Goal: Information Seeking & Learning: Understand process/instructions

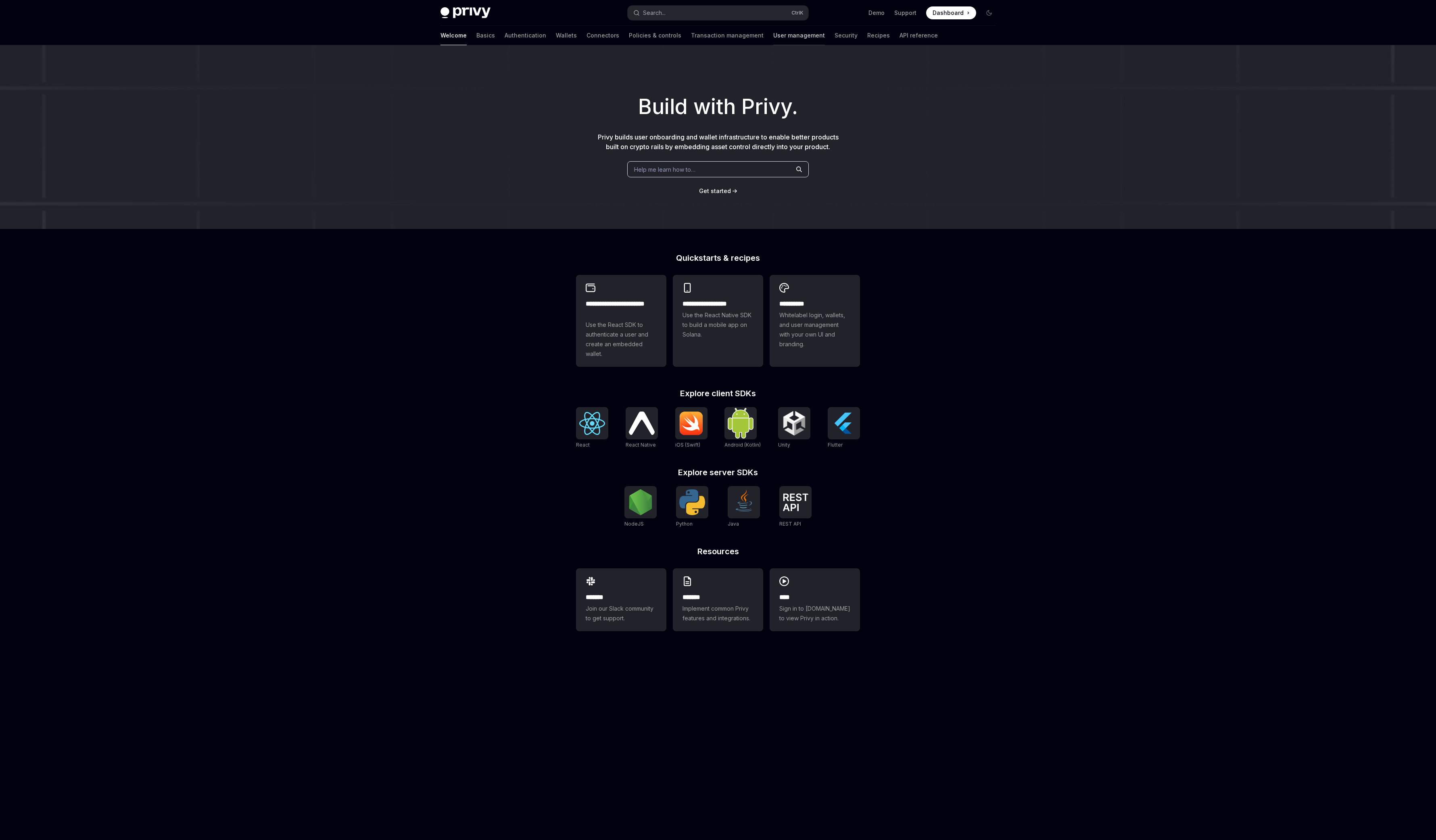
click at [773, 36] on link "User management" at bounding box center [799, 36] width 51 height 20
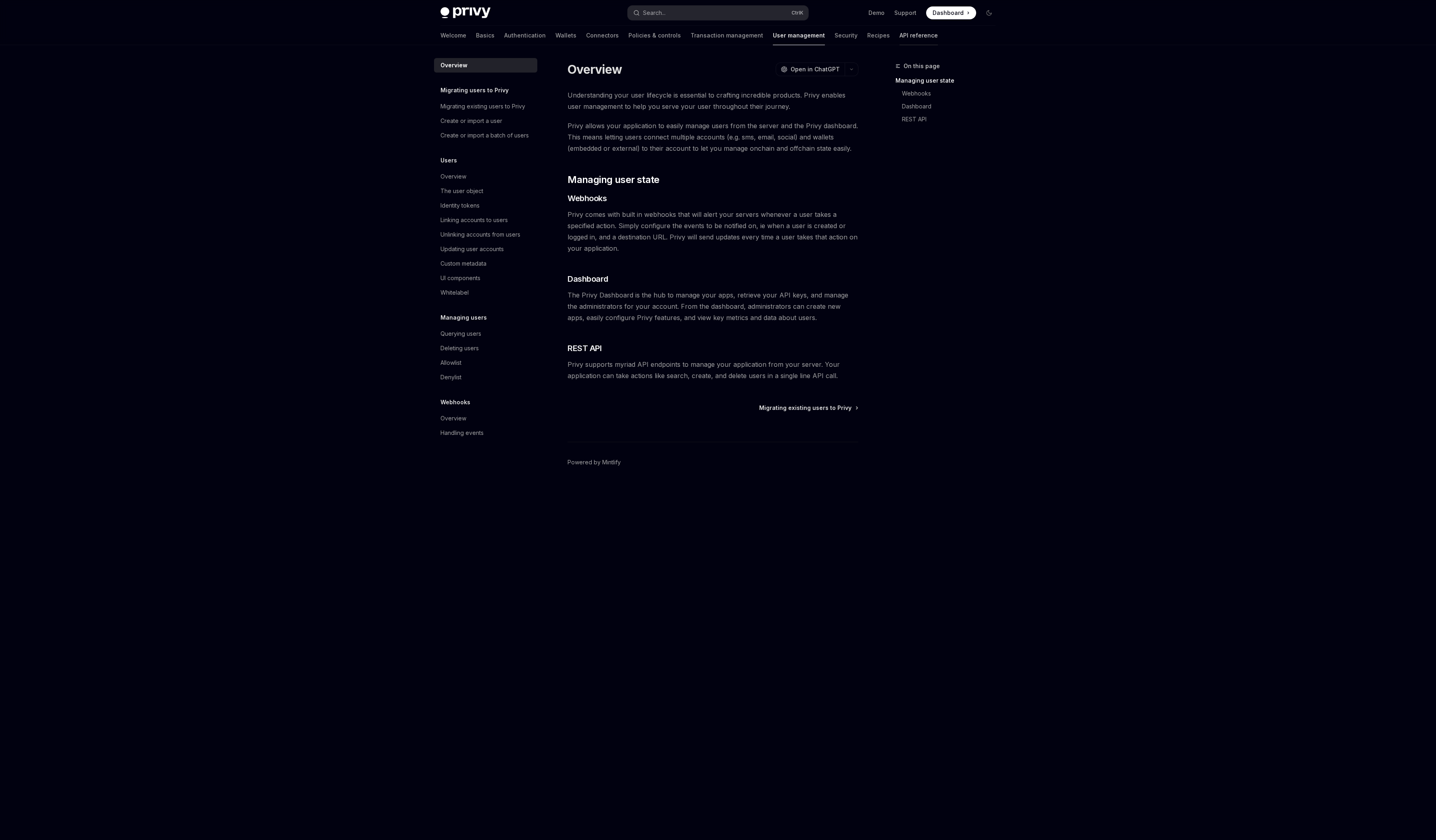
click at [899, 39] on link "API reference" at bounding box center [918, 36] width 39 height 20
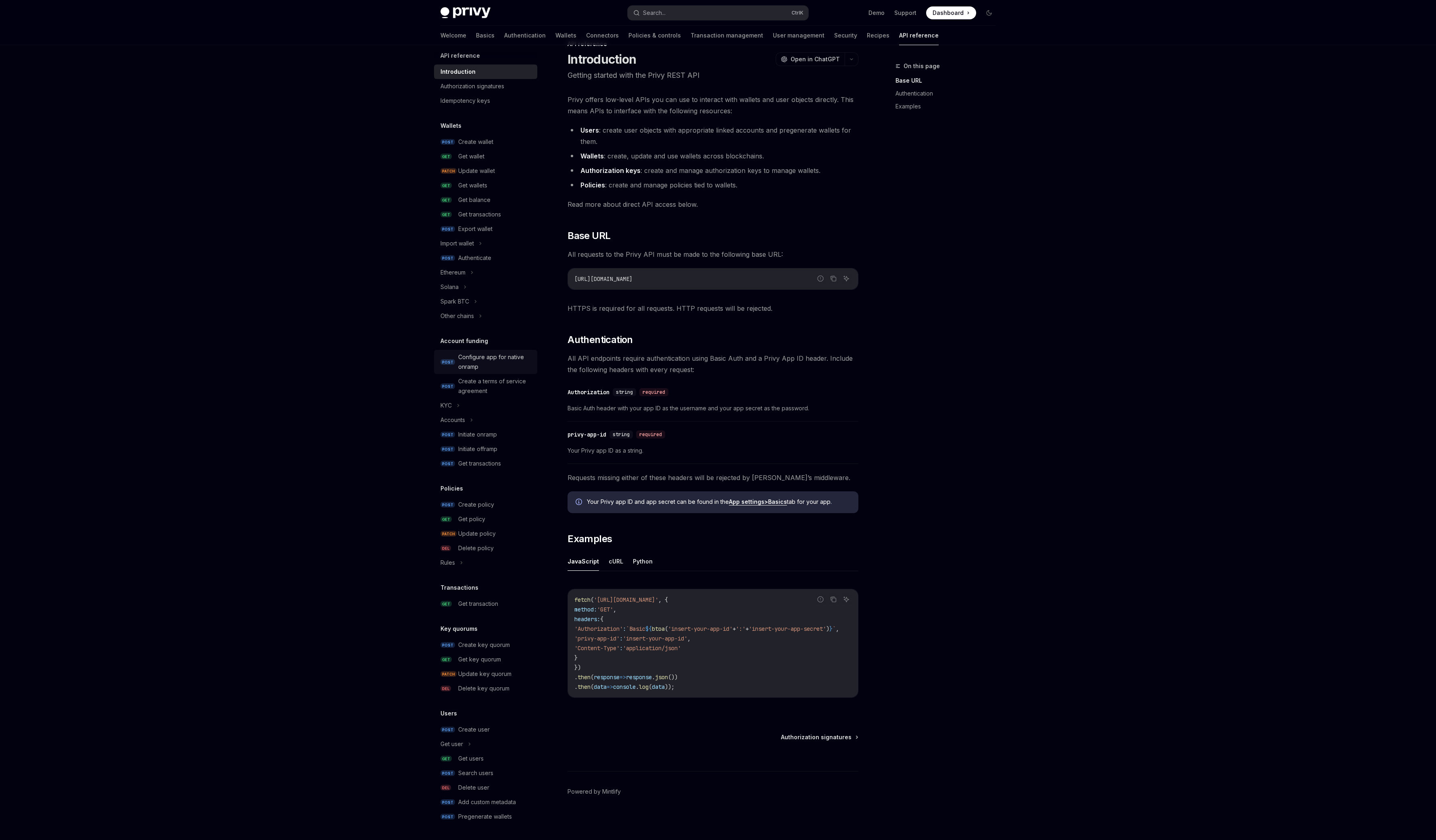
scroll to position [23, 0]
click at [500, 306] on button "Spark BTC" at bounding box center [485, 301] width 104 height 14
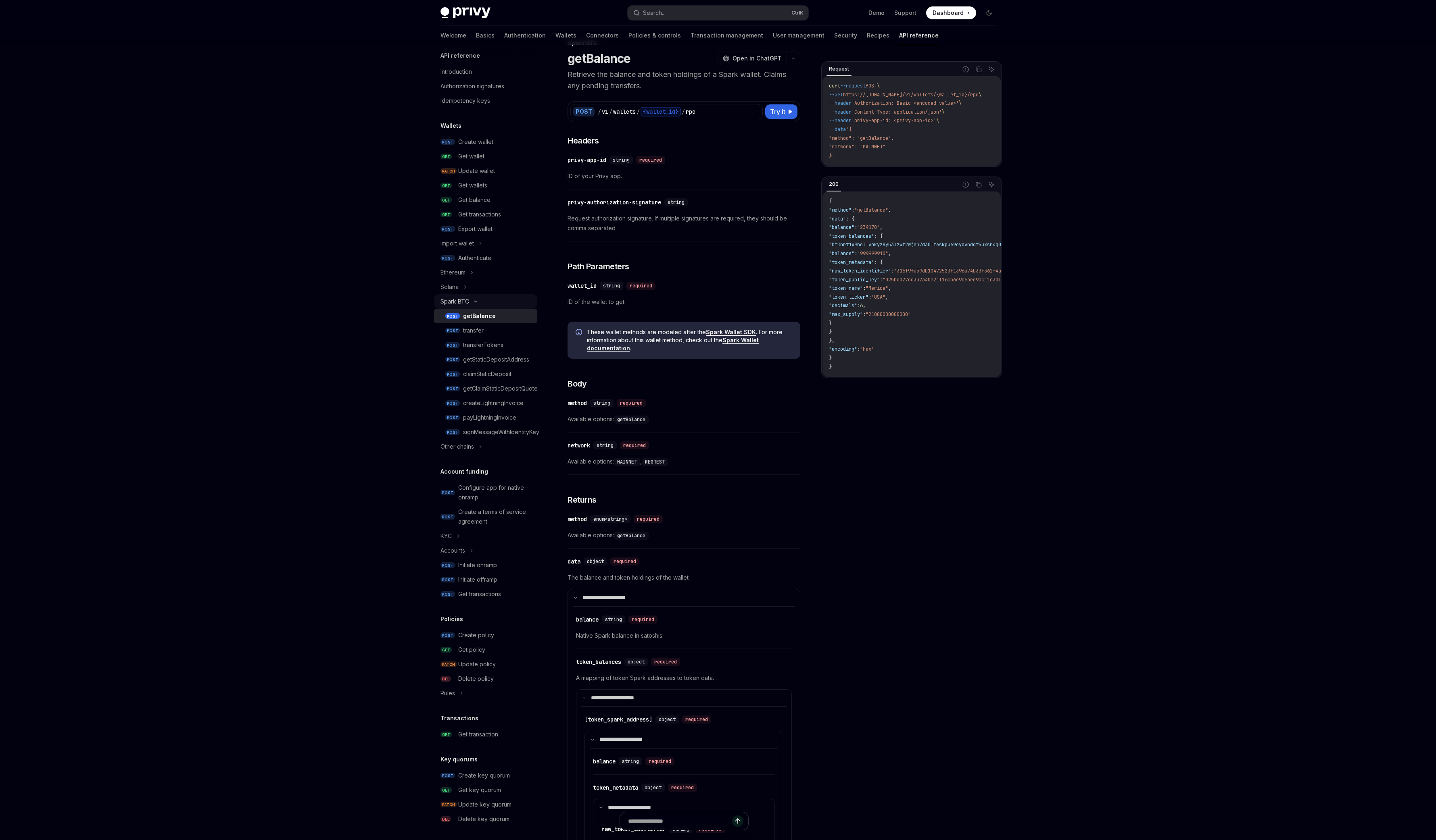
click at [495, 305] on button "Spark BTC" at bounding box center [485, 301] width 104 height 14
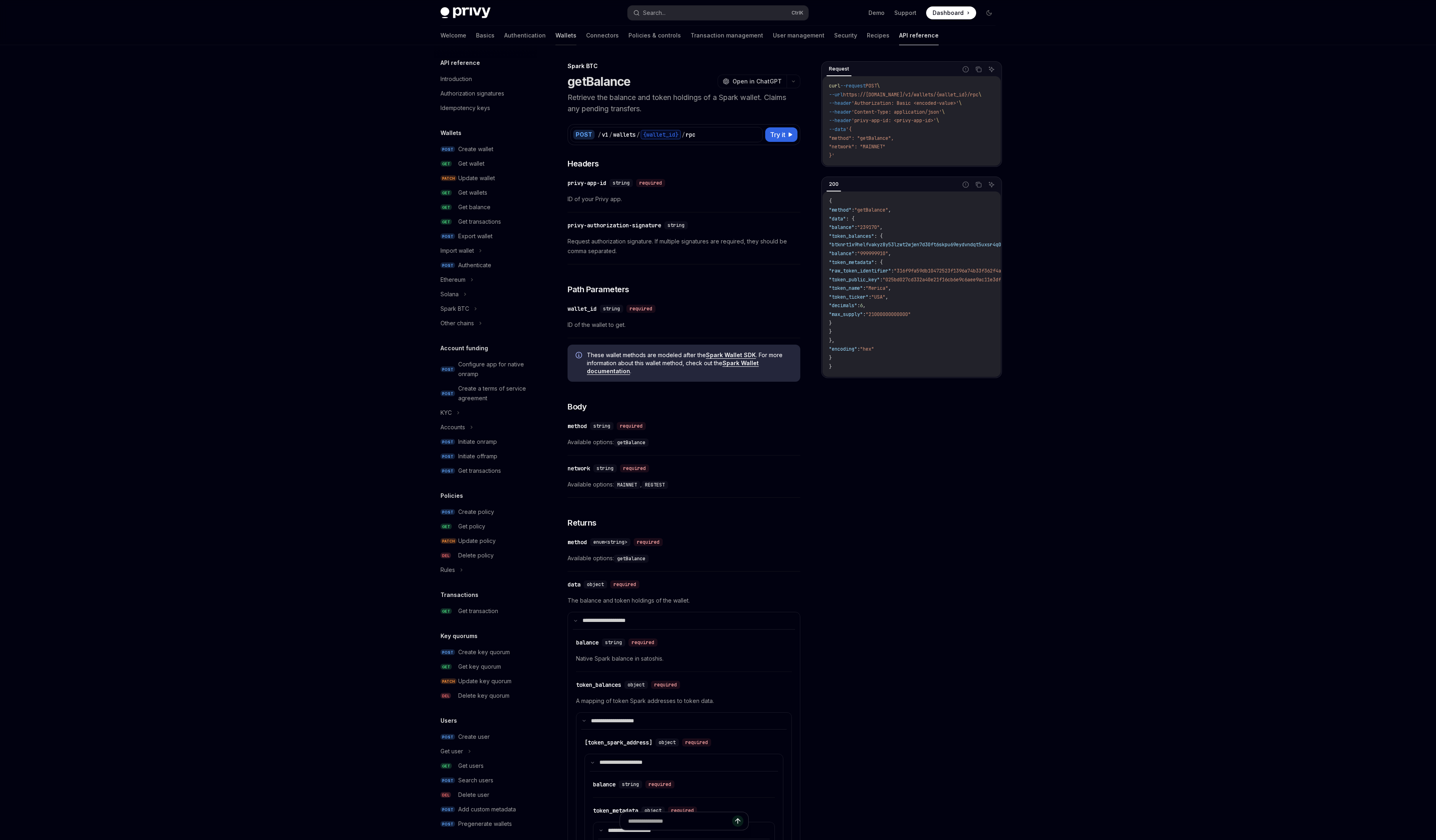
click at [556, 40] on link "Wallets" at bounding box center [566, 36] width 21 height 20
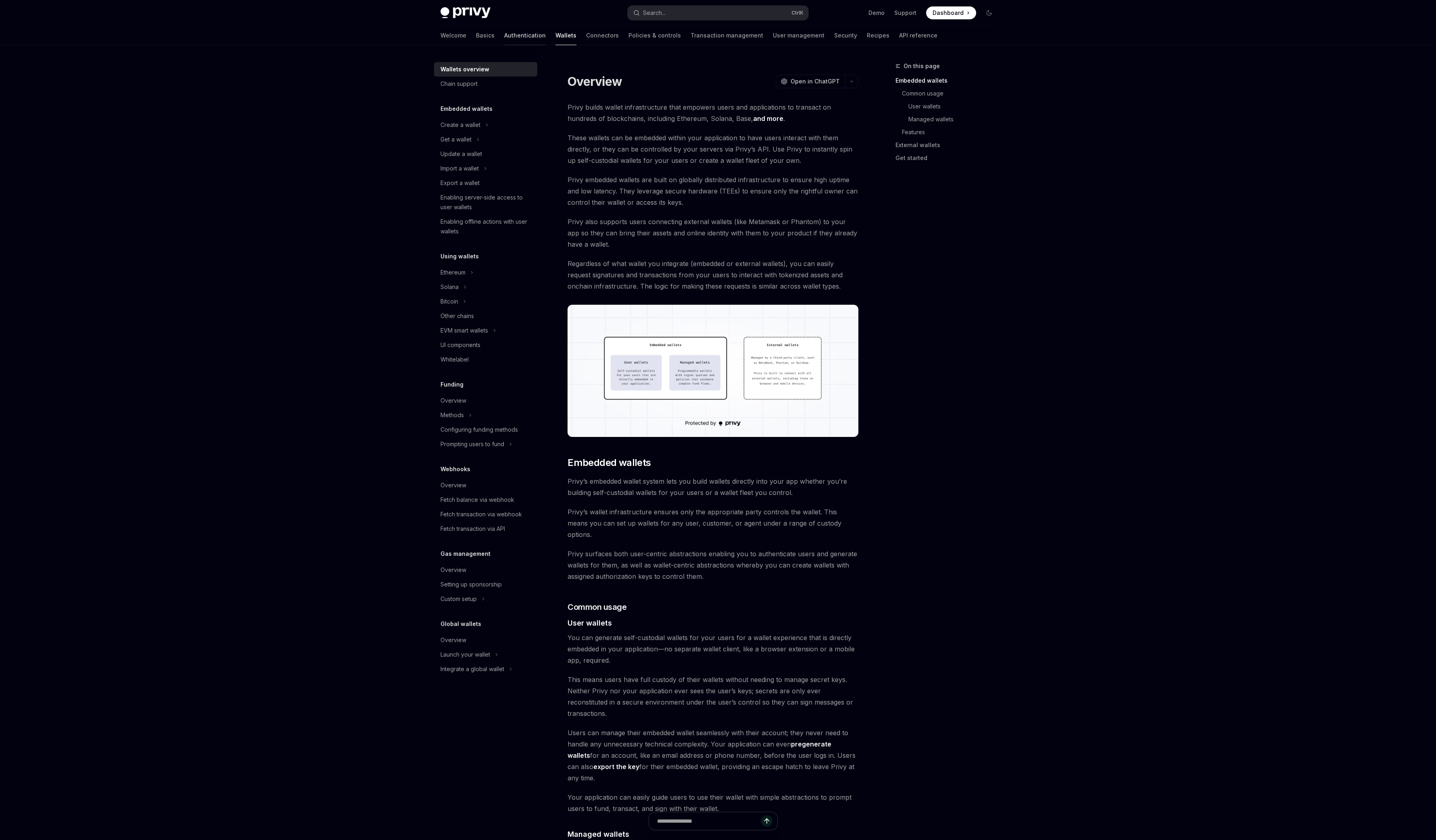
click at [504, 41] on link "Authentication" at bounding box center [525, 36] width 42 height 20
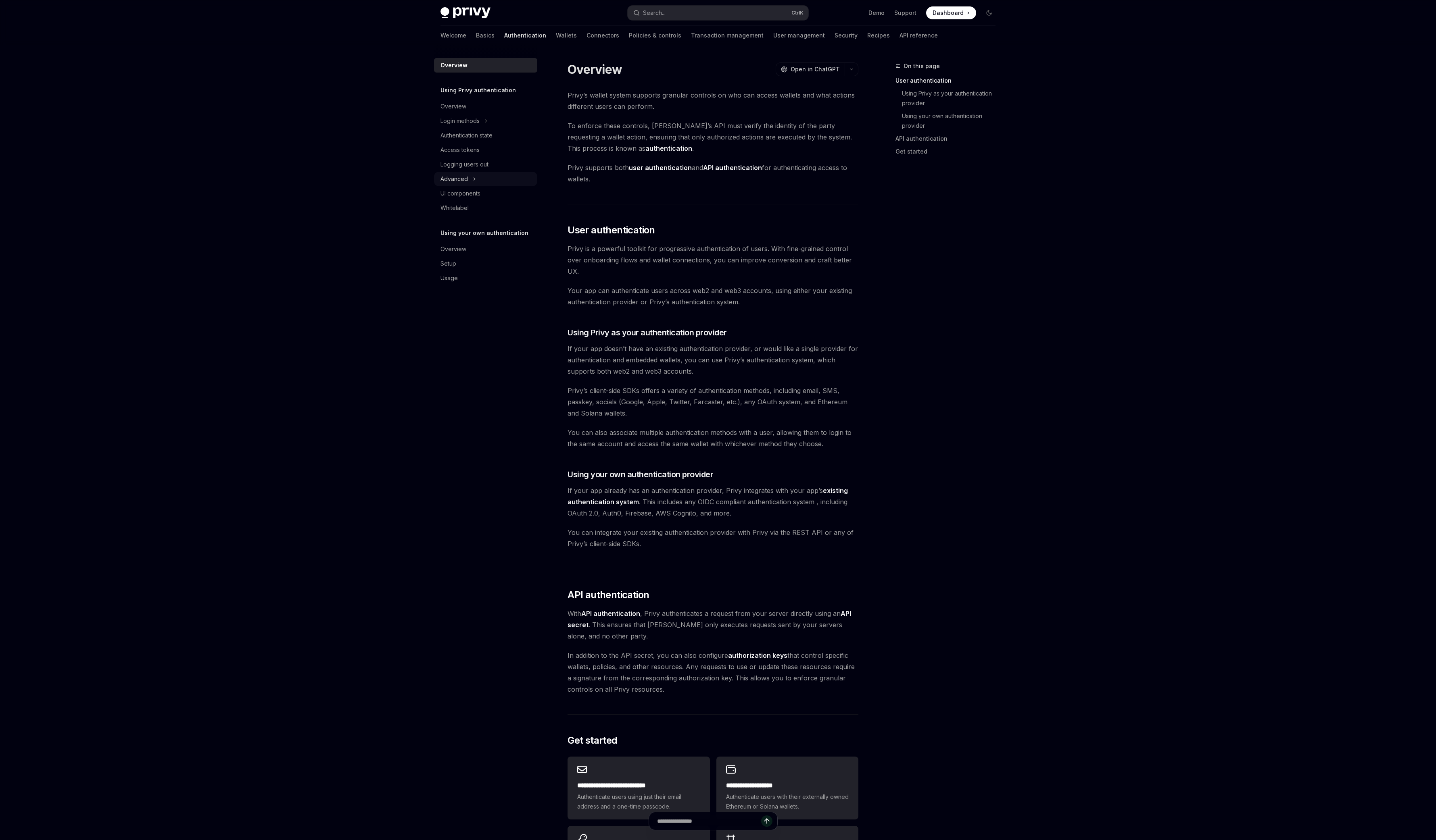
click at [492, 181] on button "Advanced" at bounding box center [485, 178] width 104 height 14
click at [511, 304] on div "Setup" at bounding box center [487, 307] width 92 height 10
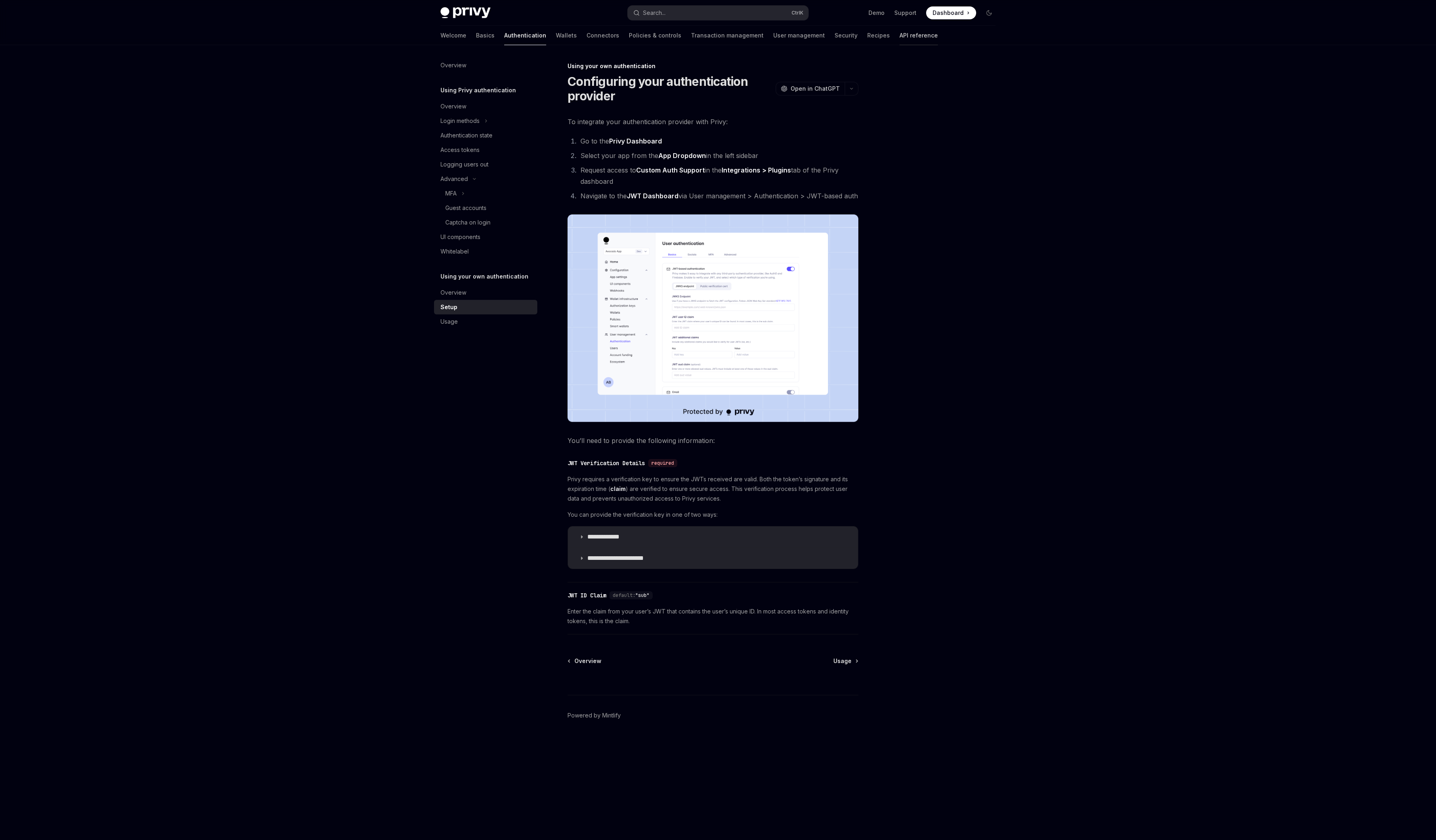
click at [899, 42] on link "API reference" at bounding box center [918, 36] width 39 height 20
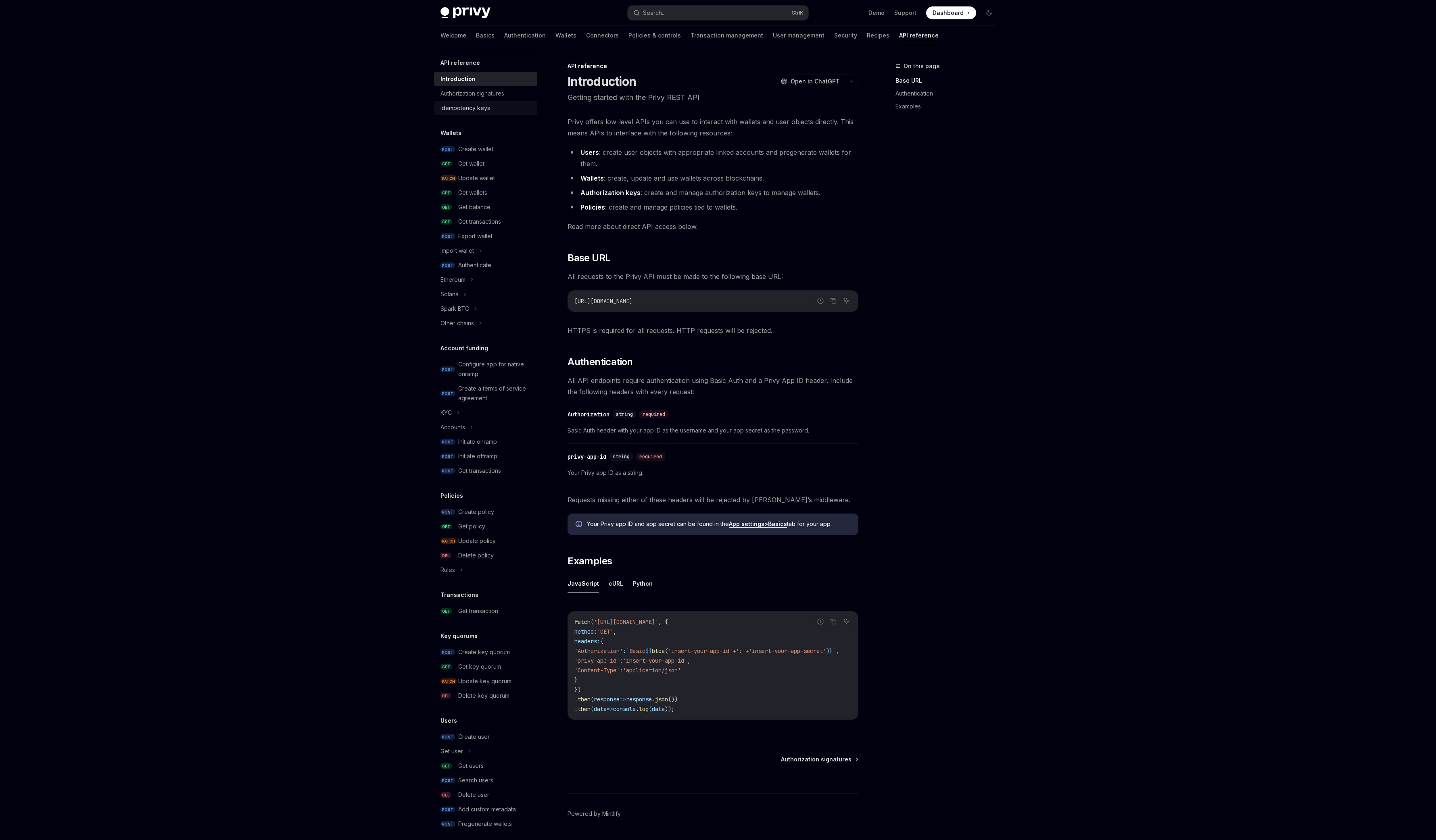
click at [522, 101] on link "Idempotency keys" at bounding box center [485, 107] width 104 height 14
type textarea "*"
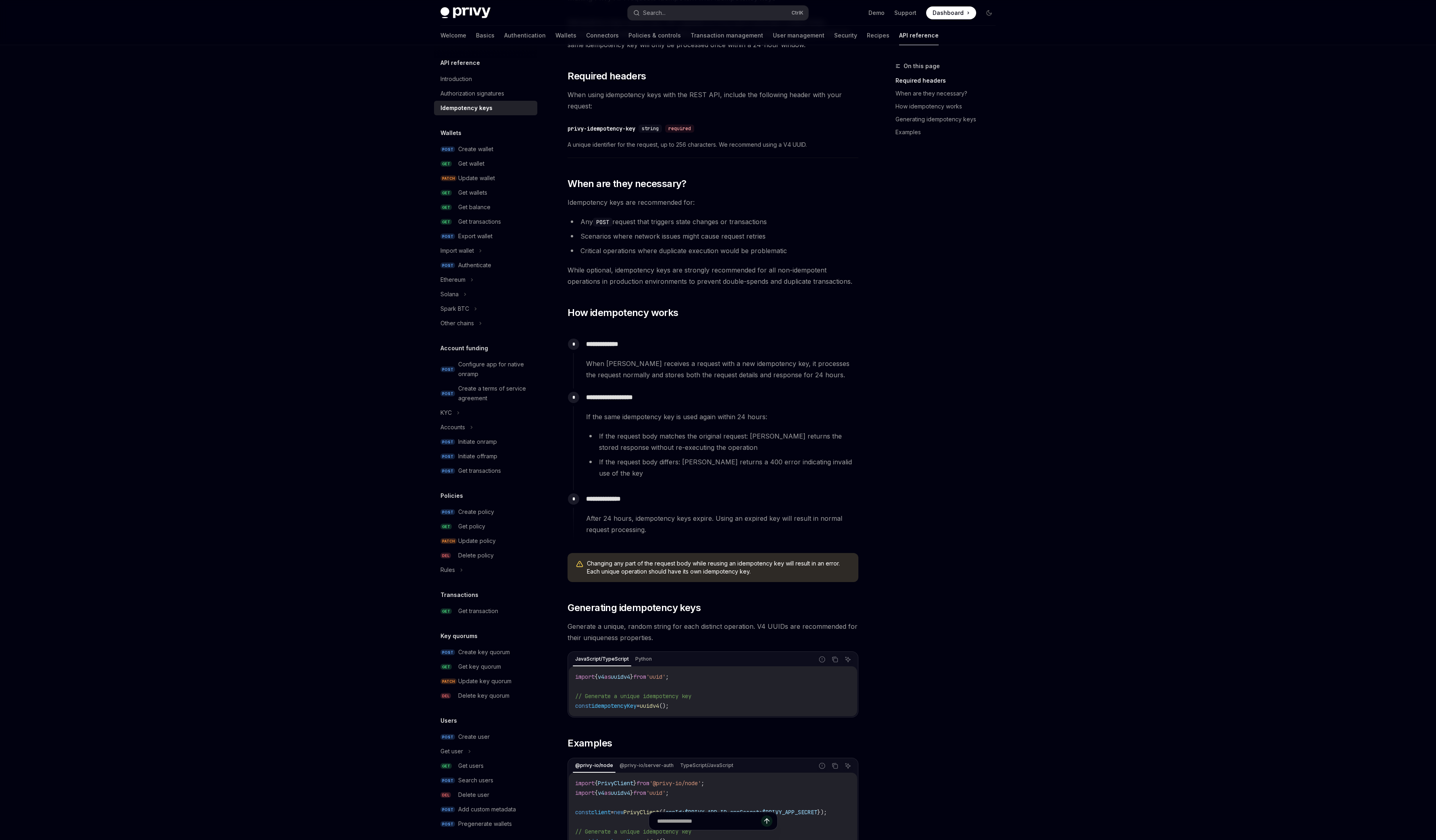
scroll to position [99, 0]
click at [675, 20] on button "Search... Ctrl K" at bounding box center [717, 12] width 181 height 14
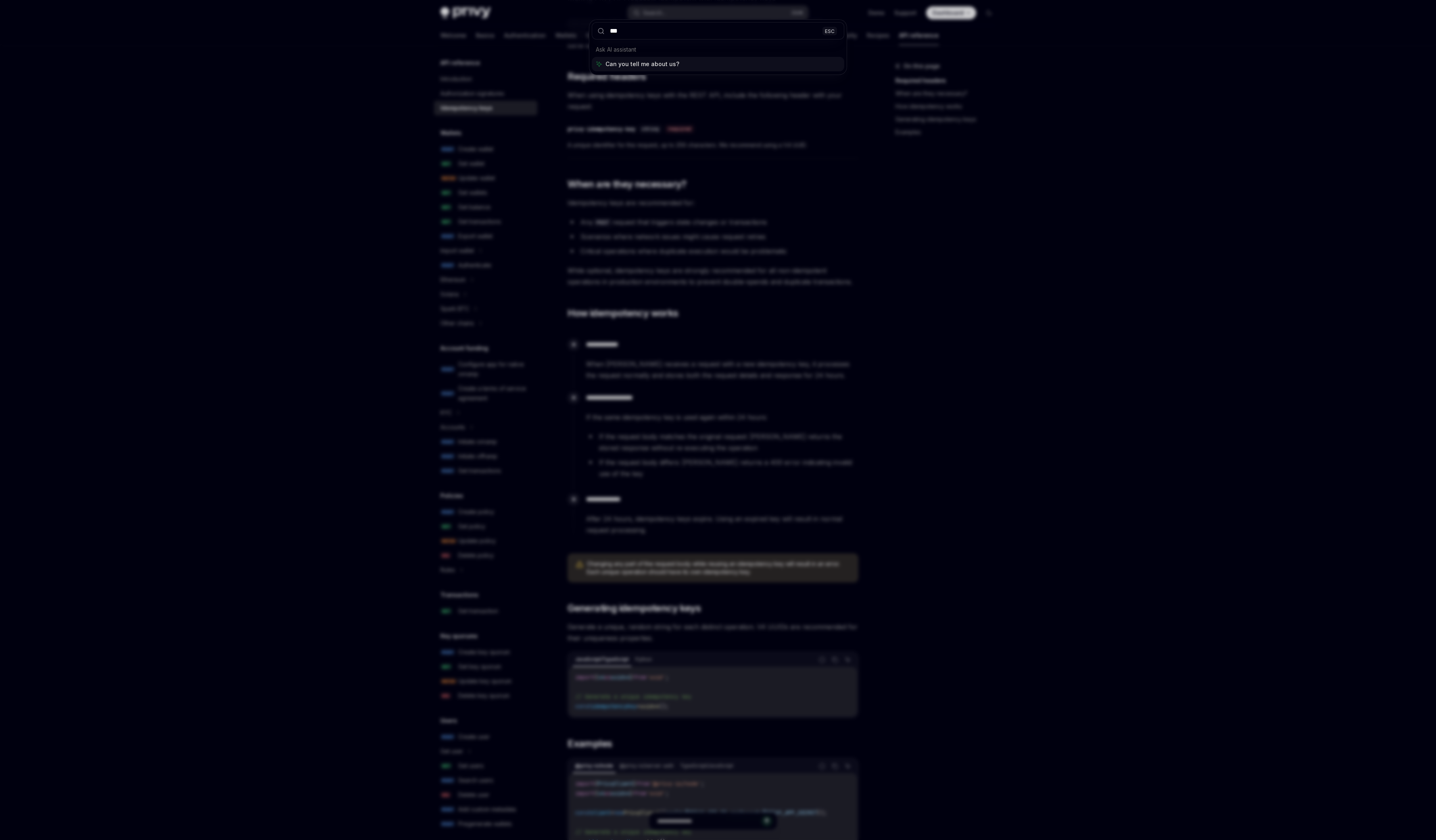
type input "****"
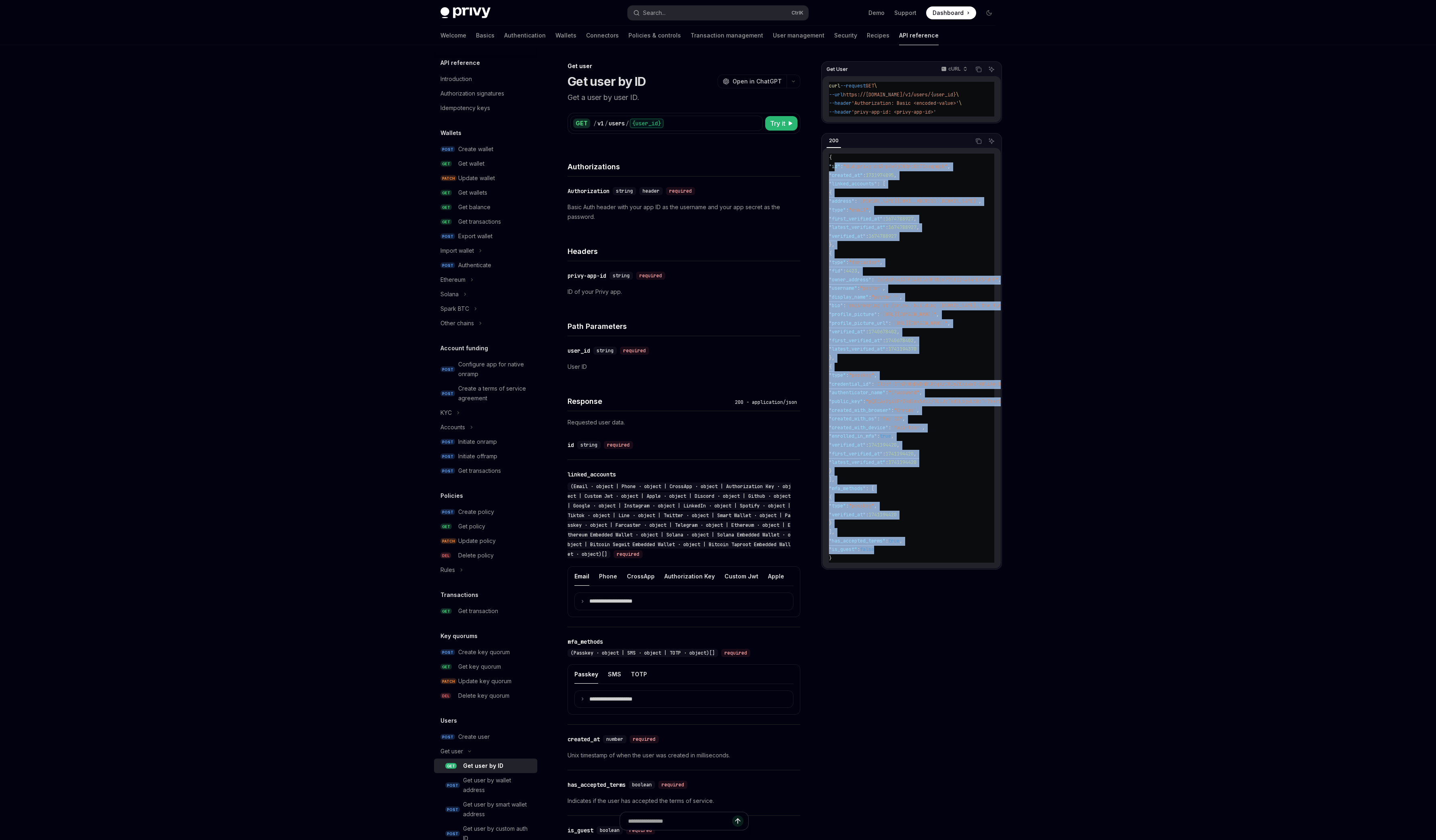
drag, startPoint x: 836, startPoint y: 168, endPoint x: 946, endPoint y: 549, distance: 396.6
click at [948, 551] on code "{ "id" : "did:privy:cm3np4u9j001rc8b73seqmqqk" , "created_at" : 1731974895 , "l…" at bounding box center [1029, 358] width 399 height 409
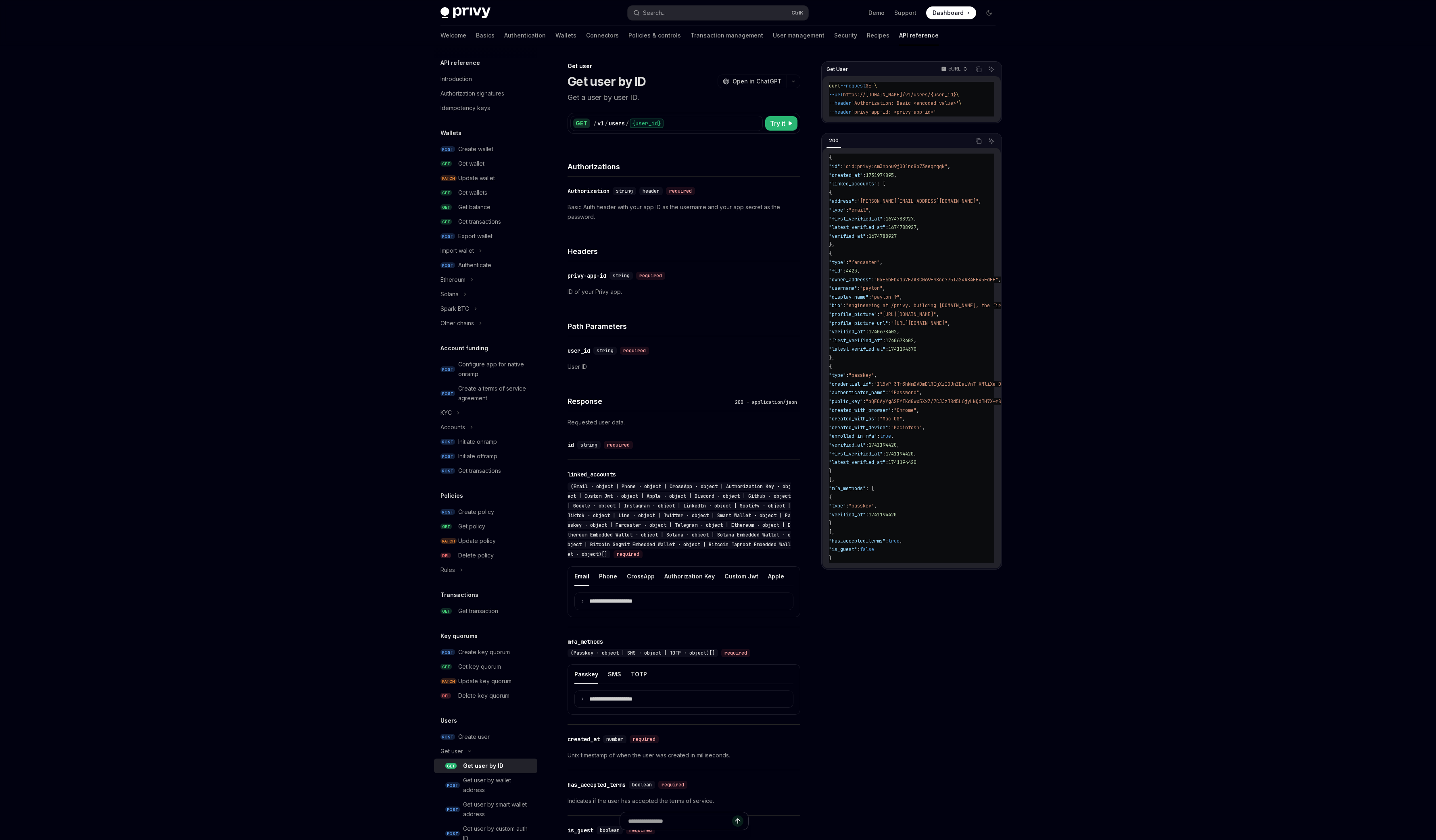
click at [946, 549] on code "{ "id" : "did:privy:cm3np4u9j001rc8b73seqmqqk" , "created_at" : 1731974895 , "l…" at bounding box center [1029, 358] width 399 height 409
click at [866, 252] on code "{ "id" : "did:privy:cm3np4u9j001rc8b73seqmqqk" , "created_at" : 1731974895 , "l…" at bounding box center [1029, 358] width 399 height 409
click at [868, 259] on code "{ "id" : "did:privy:cm3np4u9j001rc8b73seqmqqk" , "created_at" : 1731974895 , "l…" at bounding box center [1029, 358] width 399 height 409
click at [868, 260] on code "{ "id" : "did:privy:cm3np4u9j001rc8b73seqmqqk" , "created_at" : 1731974895 , "l…" at bounding box center [1029, 358] width 399 height 409
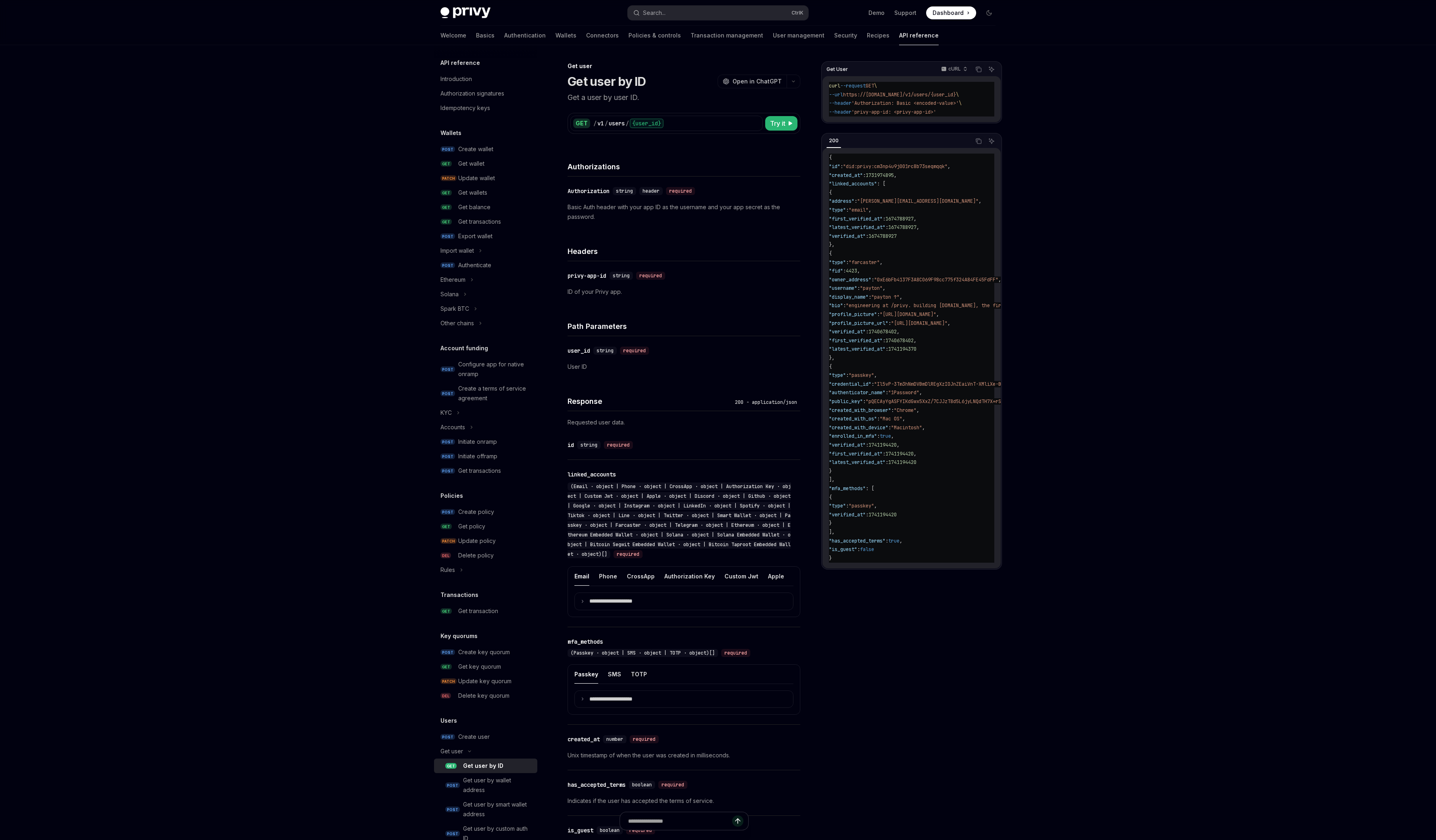
click at [871, 279] on span ""owner_address"" at bounding box center [850, 279] width 42 height 7
click at [905, 320] on code "{ "id" : "did:privy:cm3np4u9j001rc8b73seqmqqk" , "created_at" : 1731974895 , "l…" at bounding box center [1029, 358] width 399 height 409
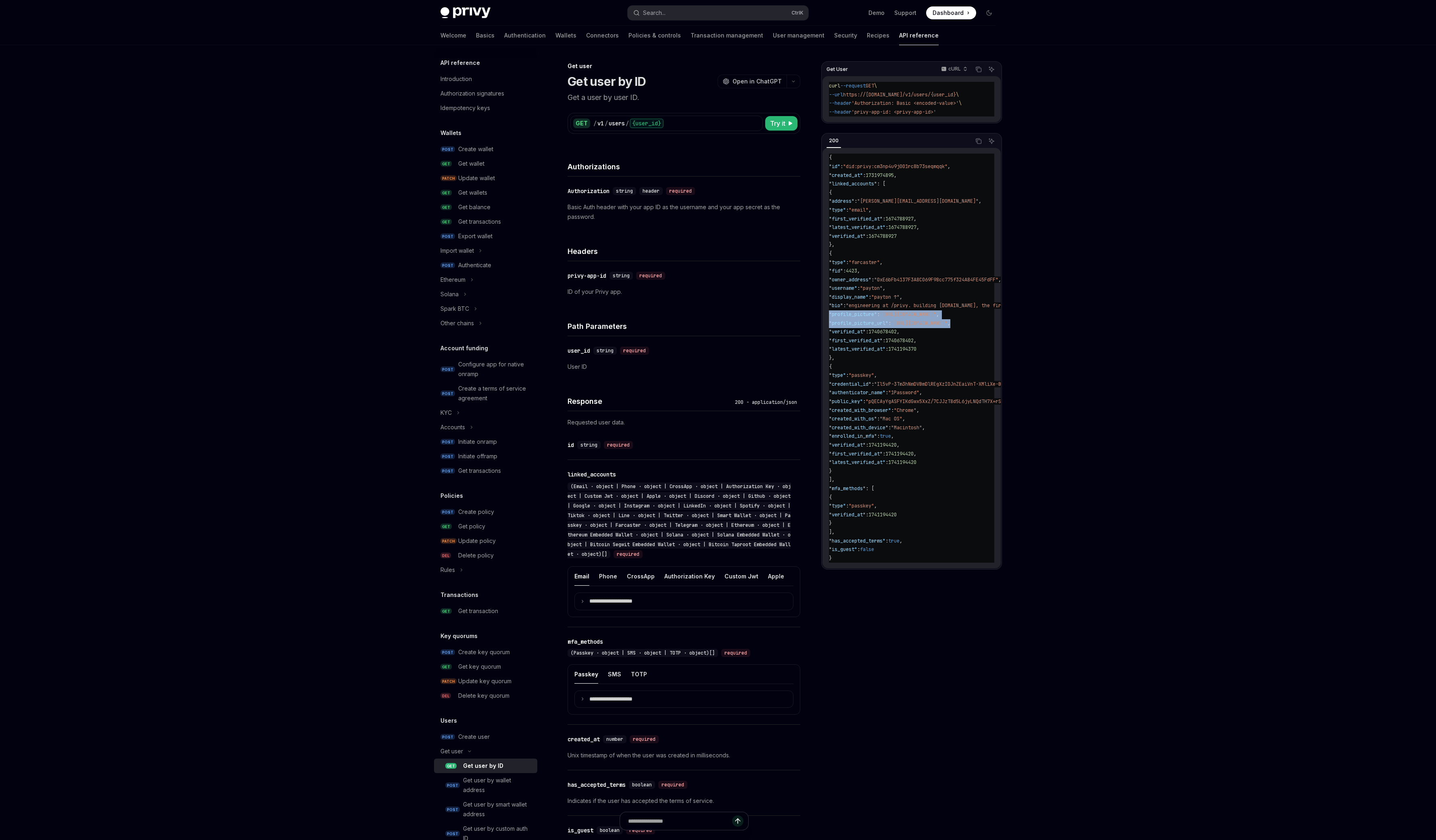
click at [905, 319] on code "{ "id" : "did:privy:cm3np4u9j001rc8b73seqmqqk" , "created_at" : 1731974895 , "l…" at bounding box center [1029, 358] width 399 height 409
click at [909, 305] on span ""engineering at /privy. building [DOMAIN_NAME], the first Farcaster video clien…" at bounding box center [1026, 305] width 360 height 7
click at [909, 307] on span ""engineering at /privy. building [DOMAIN_NAME], the first Farcaster video clien…" at bounding box center [1026, 305] width 360 height 7
click at [904, 317] on span ""[URL][DOMAIN_NAME]"" at bounding box center [908, 314] width 57 height 7
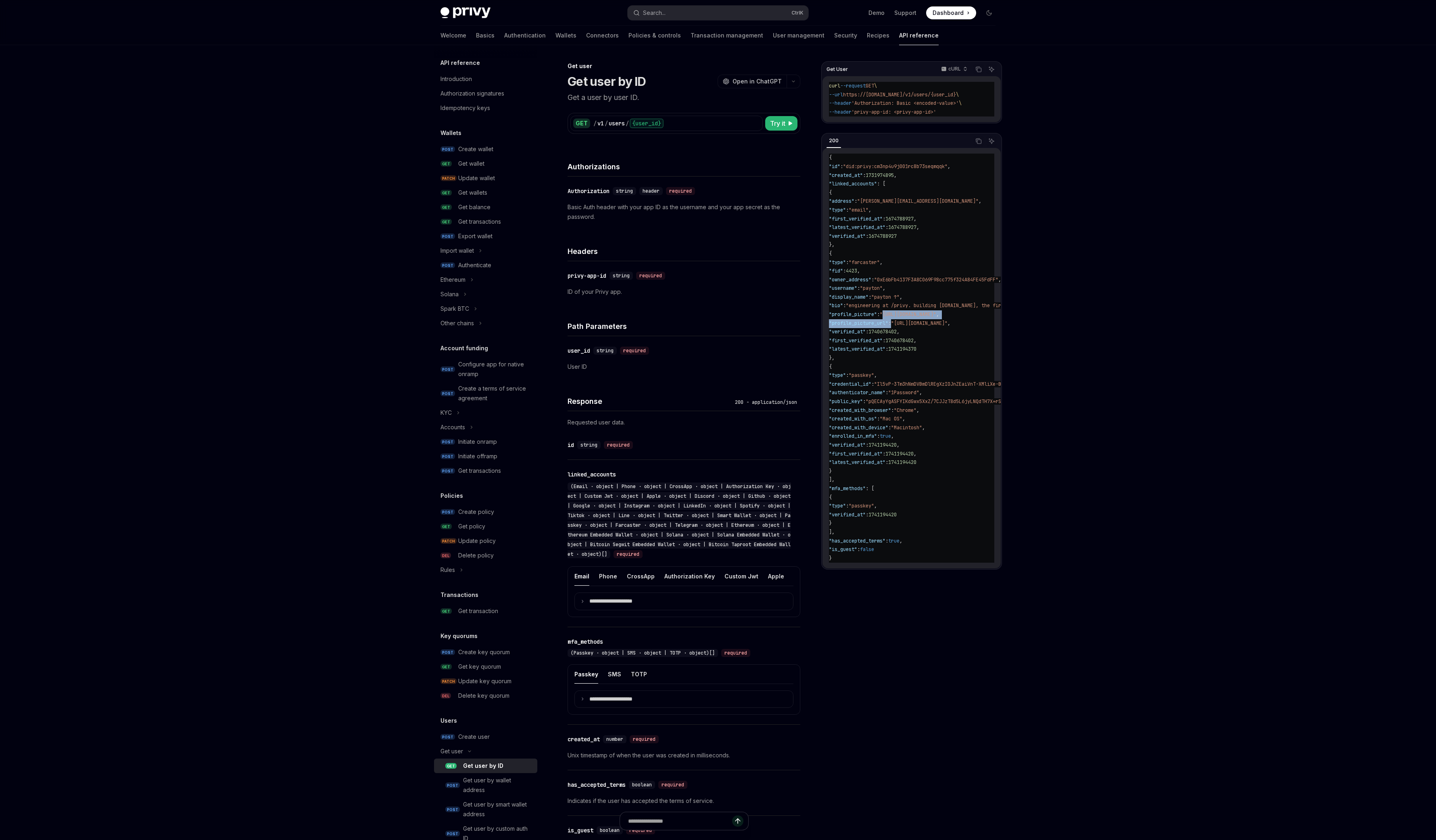
click at [904, 320] on code "{ "id" : "did:privy:cm3np4u9j001rc8b73seqmqqk" , "created_at" : 1731974895 , "l…" at bounding box center [1029, 358] width 399 height 409
click at [888, 352] on span ":" at bounding box center [887, 349] width 3 height 7
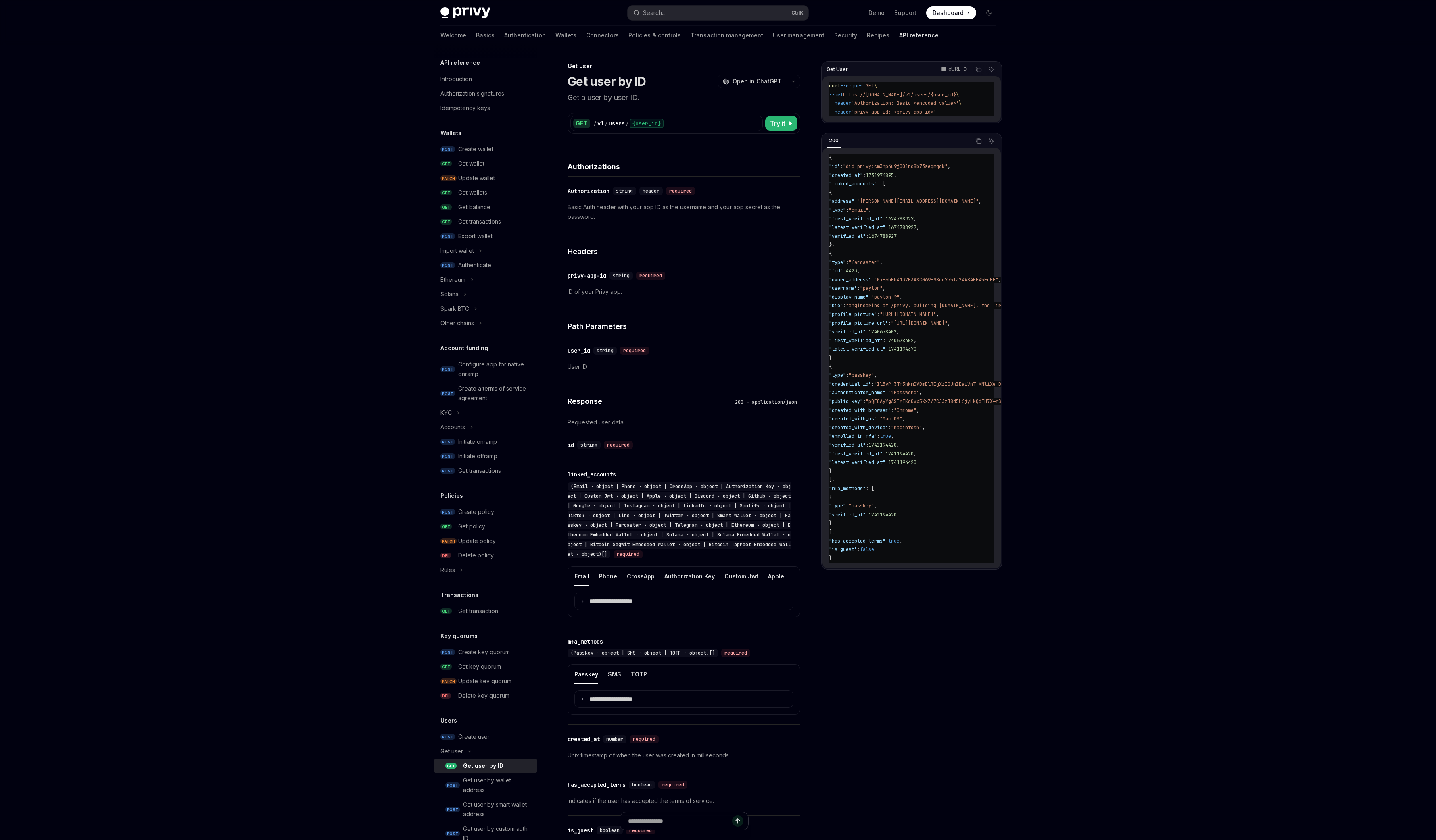
click at [896, 334] on span "1740678402" at bounding box center [882, 332] width 28 height 7
click at [885, 351] on span ""latest_verified_at"" at bounding box center [857, 349] width 57 height 7
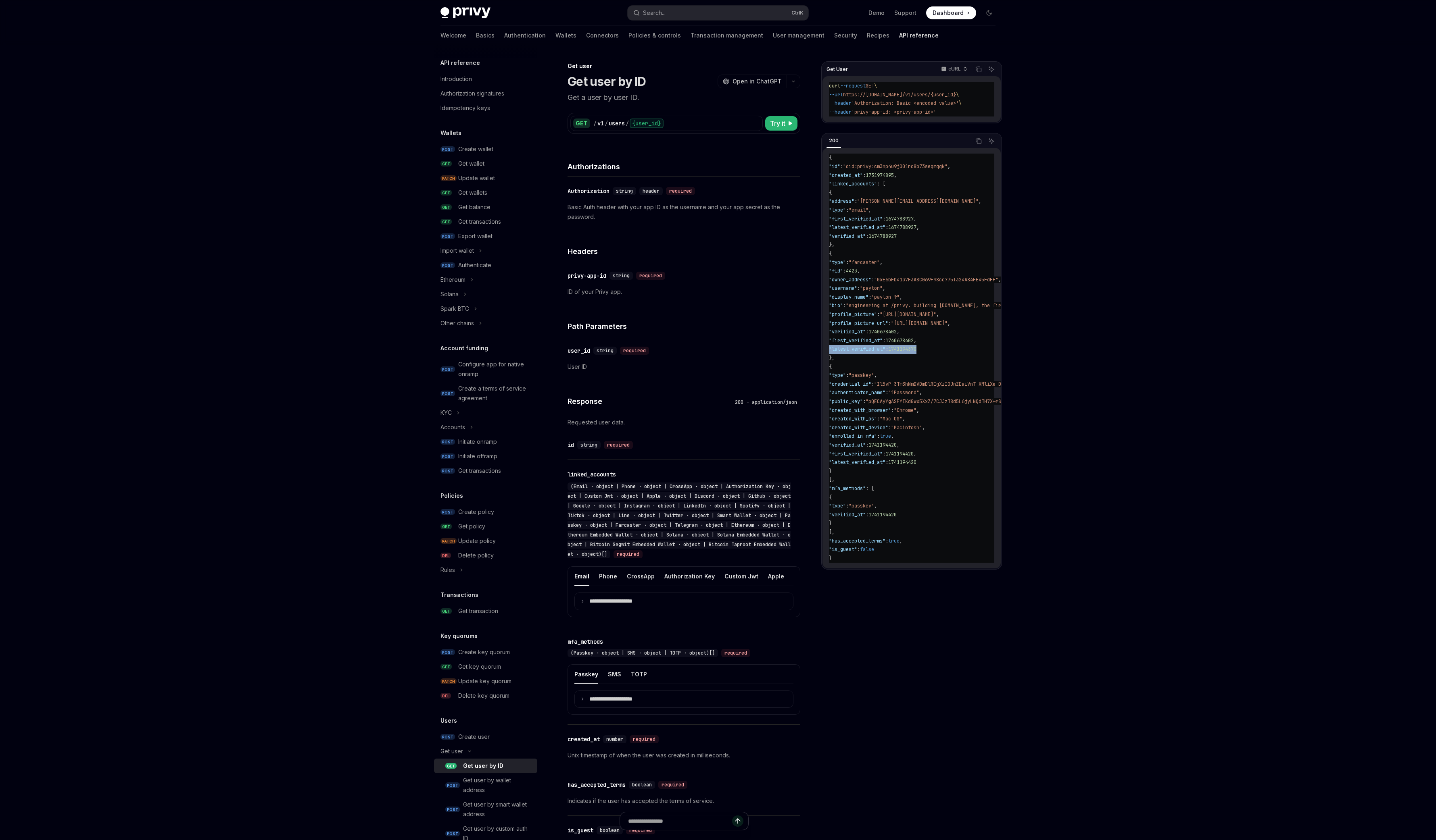
click at [907, 345] on code "{ "id" : "did:privy:cm3np4u9j001rc8b73seqmqqk" , "created_at" : 1731974895 , "l…" at bounding box center [1029, 358] width 399 height 409
click at [601, 344] on div "​ user_id string required User ID" at bounding box center [684, 359] width 233 height 45
click at [715, 332] on div "Path Parameters" at bounding box center [684, 321] width 233 height 29
click at [685, 124] on div "/ v1 / users / {user_id}" at bounding box center [676, 123] width 166 height 10
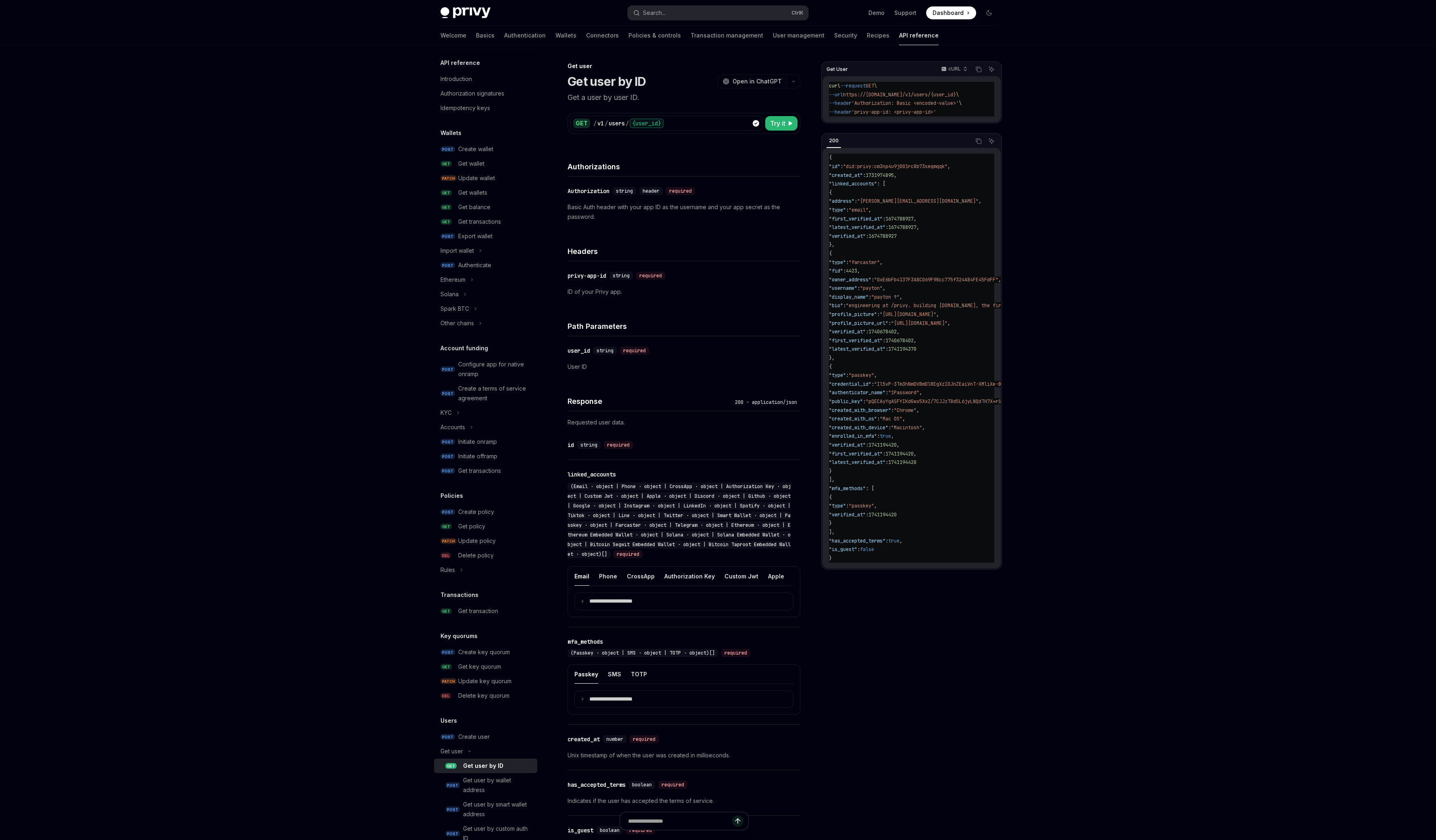
click at [709, 148] on div "Authorizations" at bounding box center [684, 161] width 233 height 29
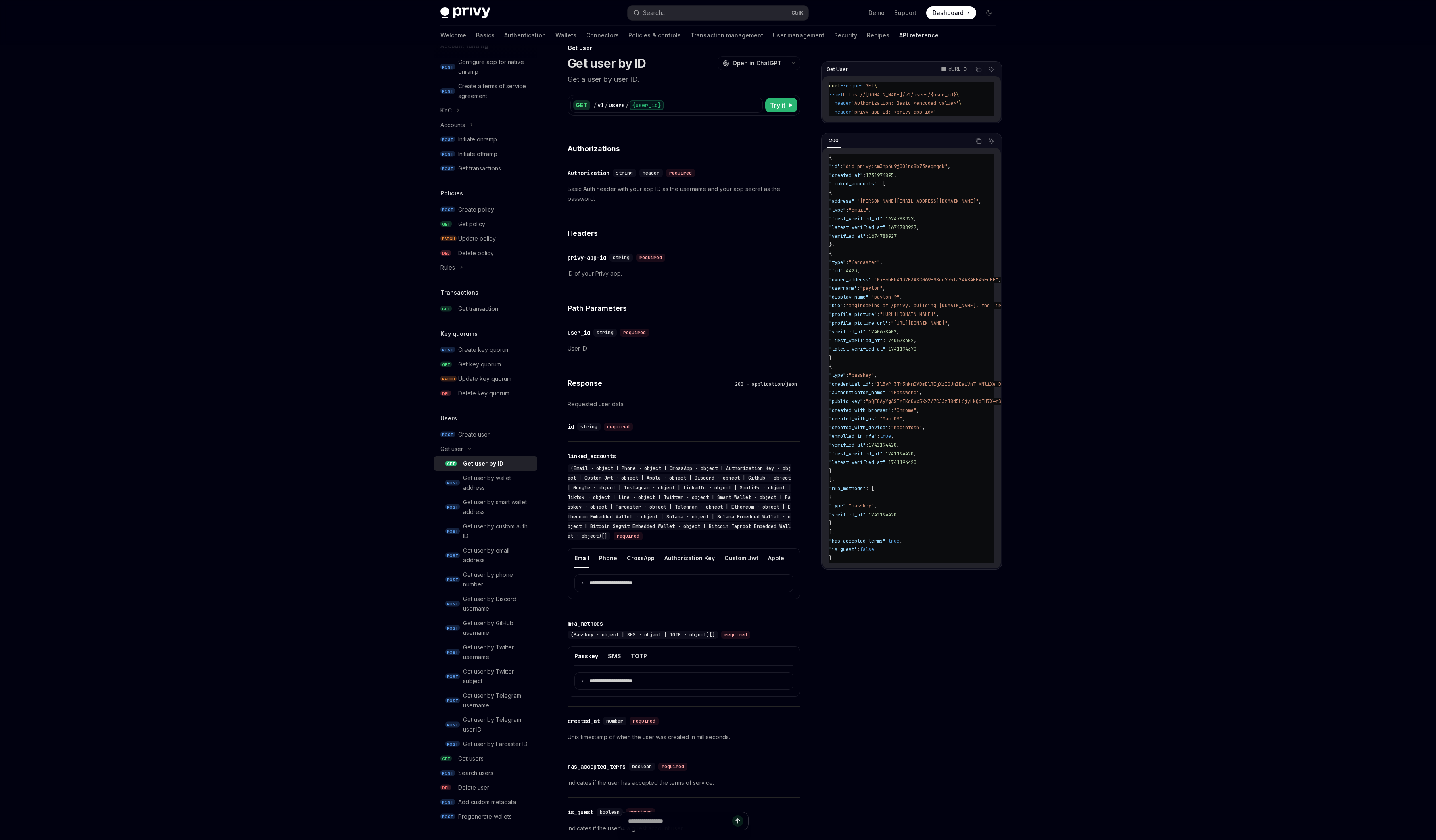
scroll to position [2, 0]
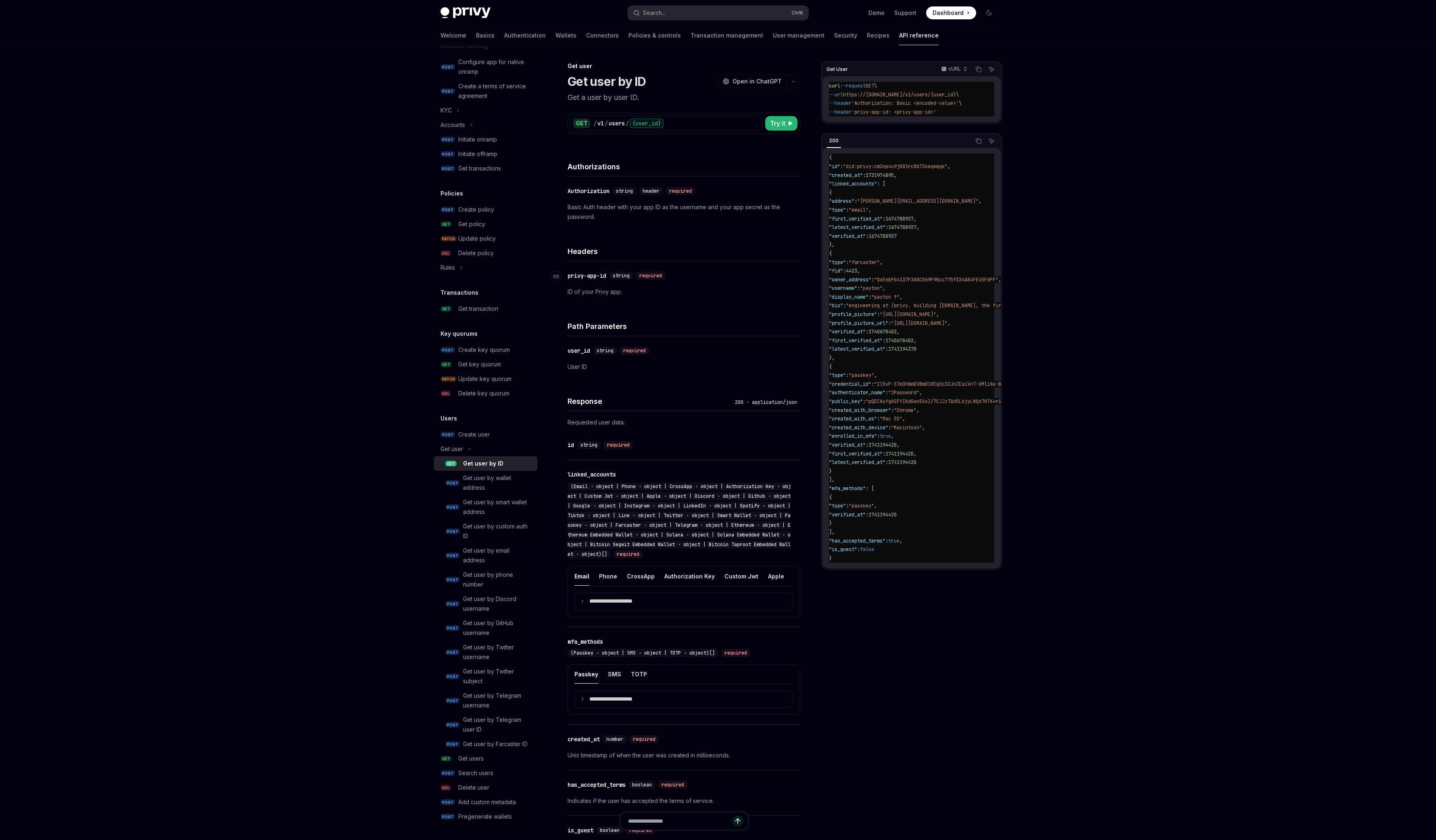
click at [622, 279] on span "string" at bounding box center [621, 276] width 17 height 7
click at [622, 279] on div "string" at bounding box center [621, 276] width 23 height 8
click at [622, 279] on div "string" at bounding box center [621, 276] width 23 height 8
click at [656, 283] on div "​ privy-app-id string required ID of your Privy app." at bounding box center [684, 284] width 233 height 45
drag, startPoint x: 664, startPoint y: 280, endPoint x: 654, endPoint y: 279, distance: 10.0
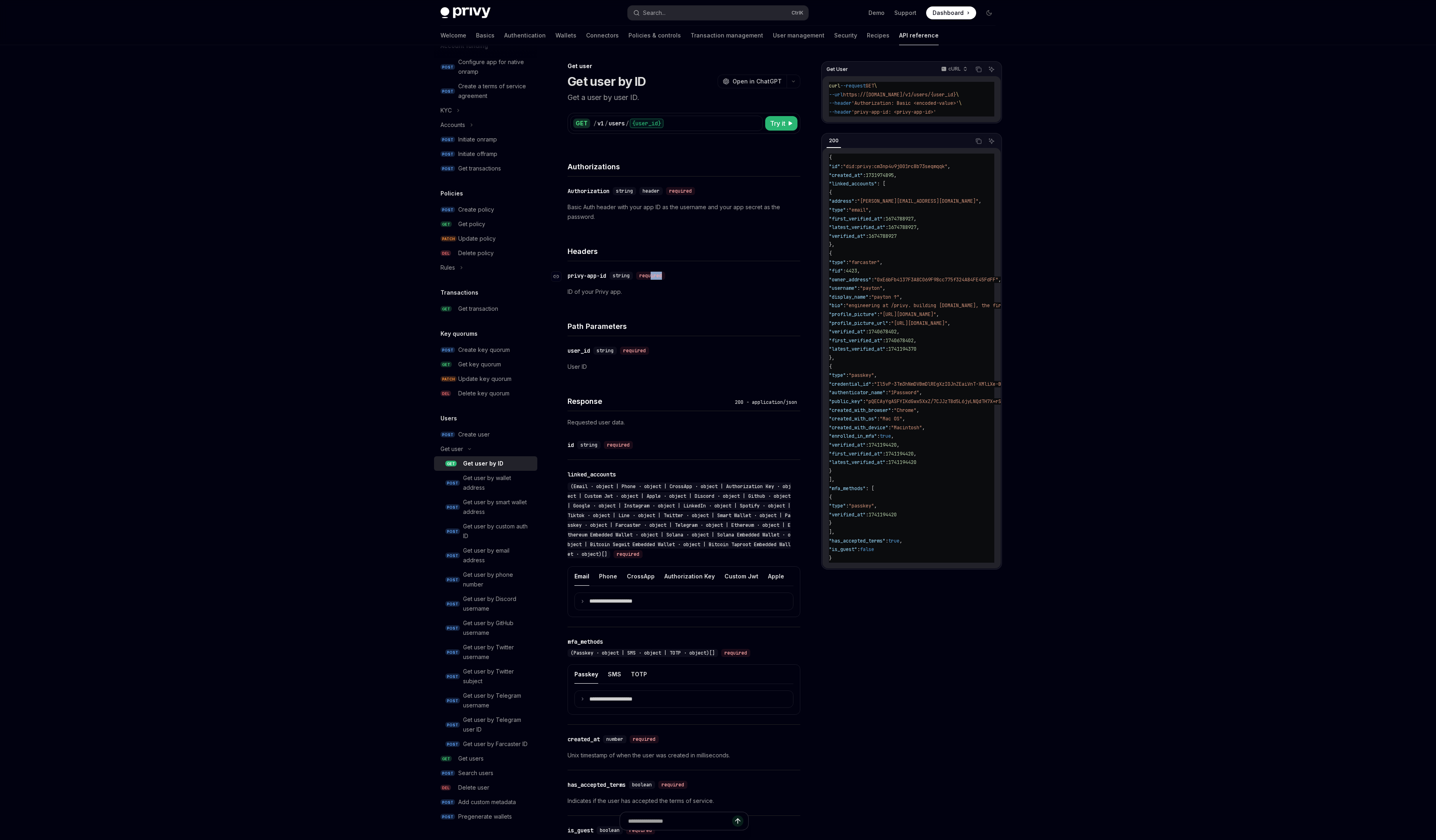
click at [654, 279] on div "​ privy-app-id string required" at bounding box center [679, 276] width 224 height 10
click at [654, 279] on div "required" at bounding box center [651, 276] width 29 height 8
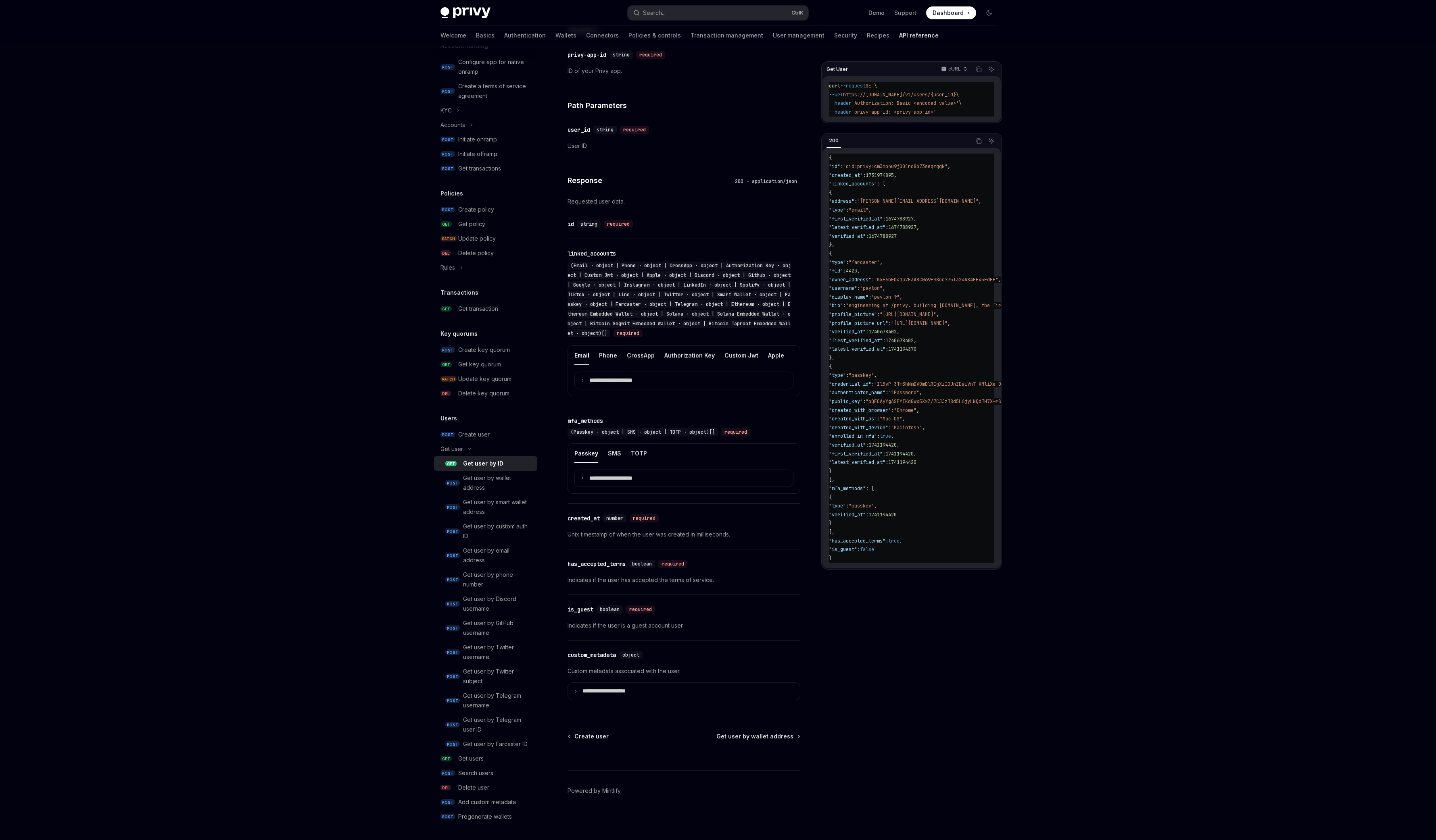
scroll to position [190, 0]
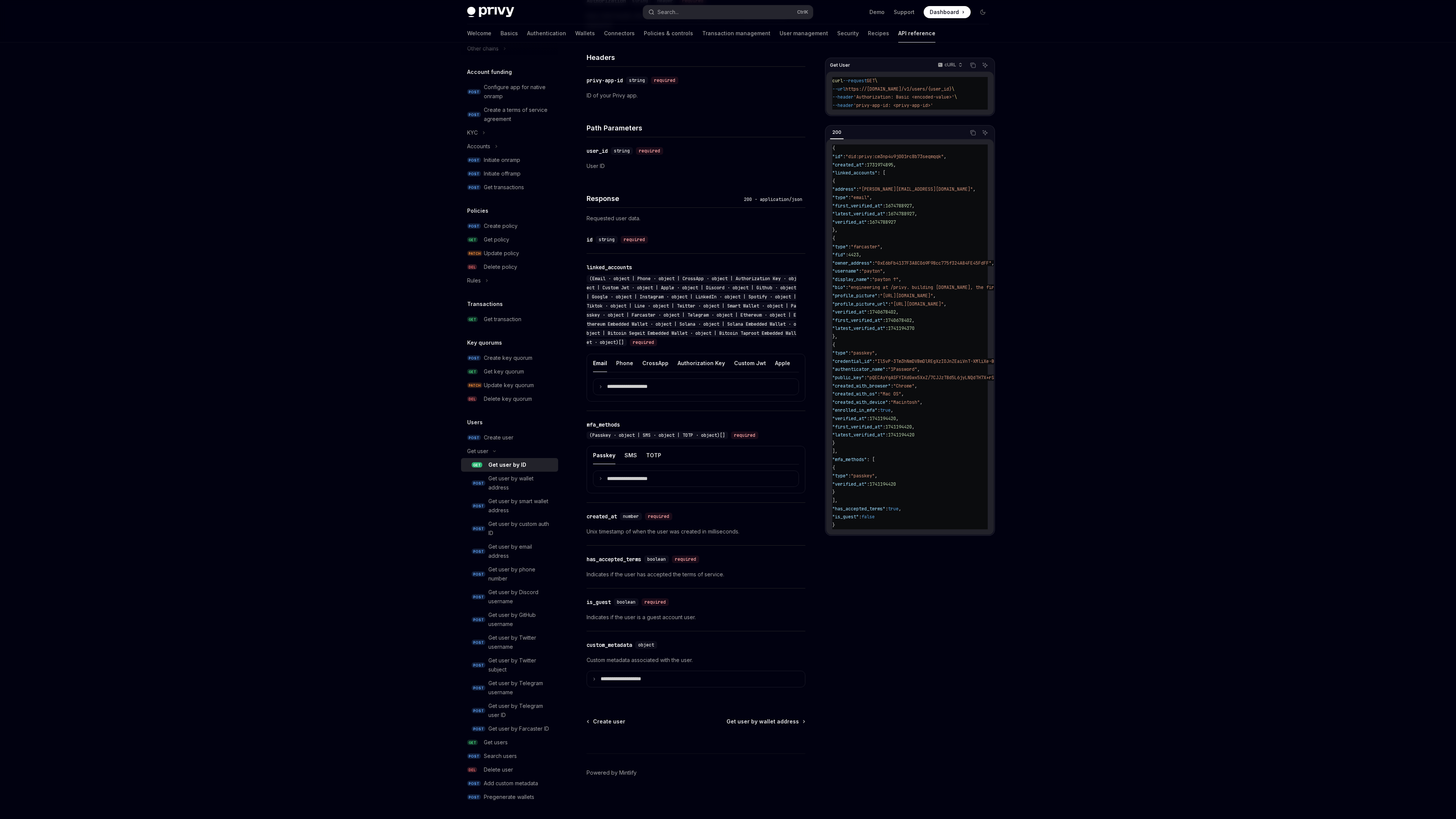
type textarea "*"
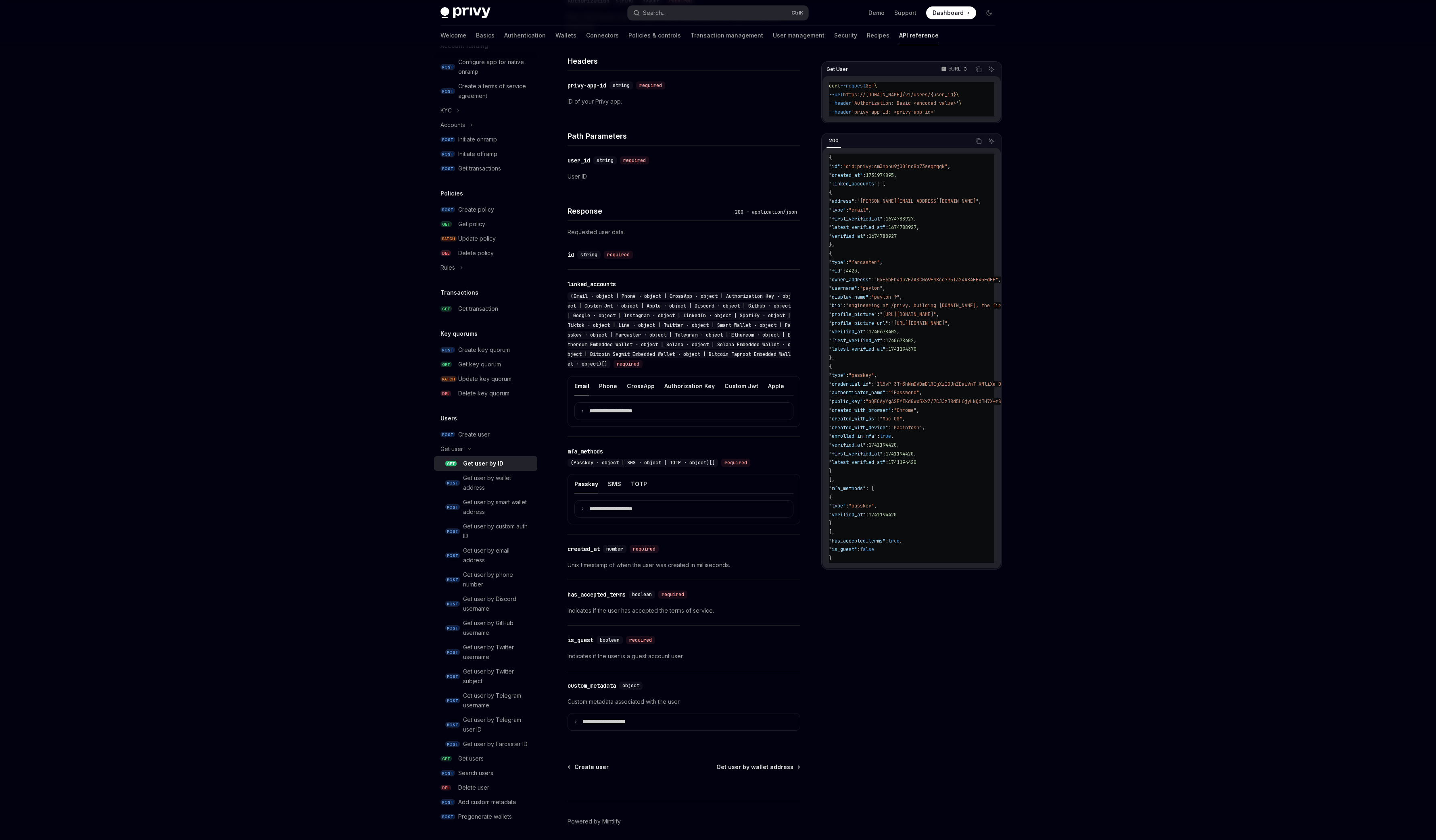
scroll to position [272, 0]
